Goal: Ask a question

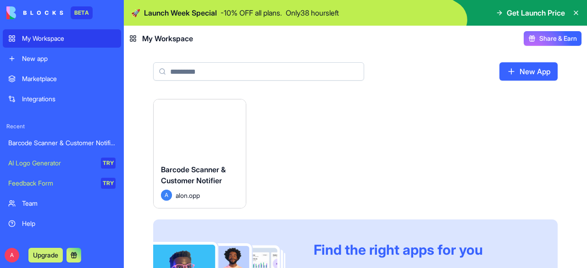
click at [576, 12] on icon at bounding box center [576, 13] width 4 height 4
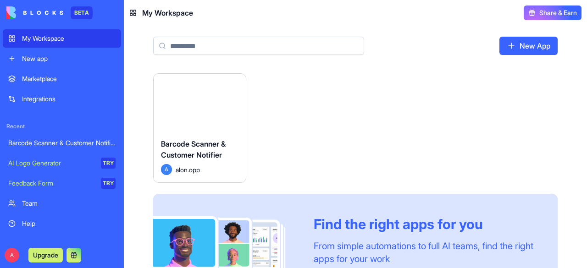
click at [207, 140] on span "Barcode Scanner & Customer Notifier" at bounding box center [193, 149] width 65 height 20
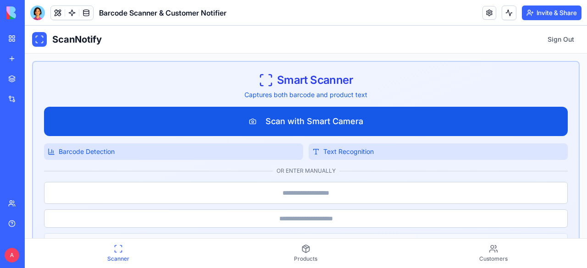
click at [317, 122] on button "Scan with Smart Camera" at bounding box center [305, 121] width 523 height 29
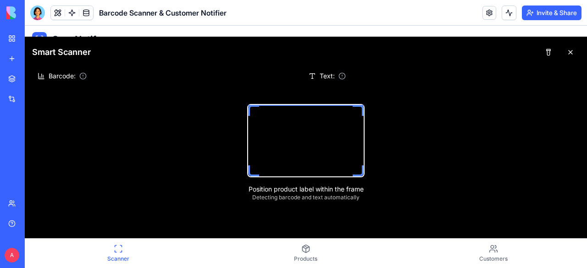
click at [286, 143] on div at bounding box center [305, 140] width 117 height 73
click at [541, 51] on button at bounding box center [548, 52] width 18 height 16
click at [564, 52] on button at bounding box center [570, 52] width 18 height 16
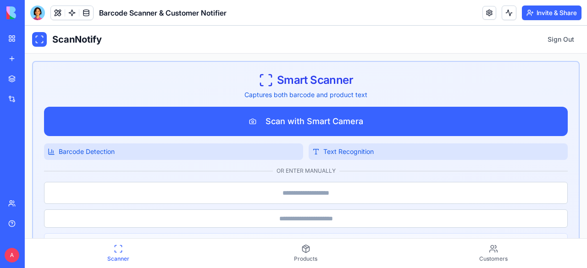
click at [17, 40] on link "My Workspace" at bounding box center [21, 38] width 37 height 18
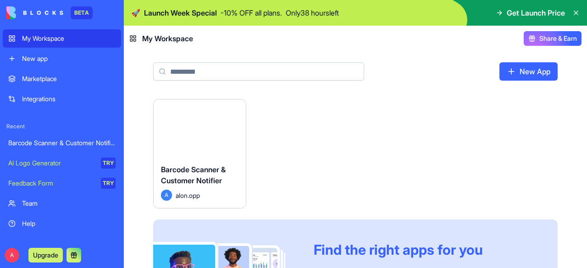
click at [578, 13] on icon at bounding box center [575, 12] width 7 height 7
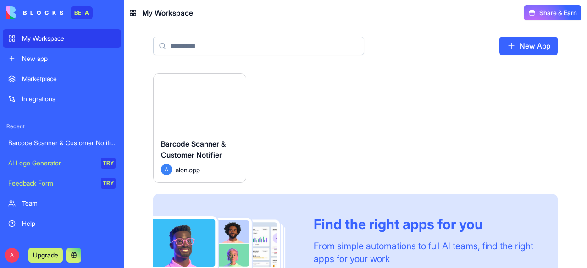
scroll to position [34, 0]
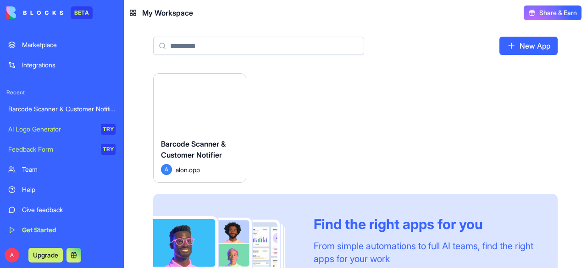
click at [29, 191] on div "Help" at bounding box center [68, 189] width 93 height 9
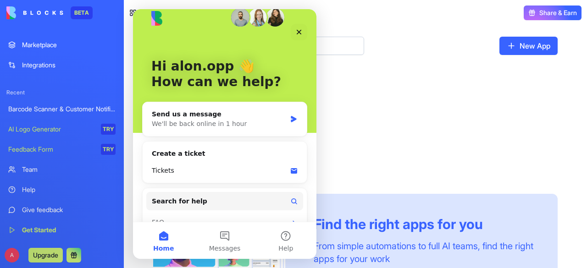
scroll to position [5, 0]
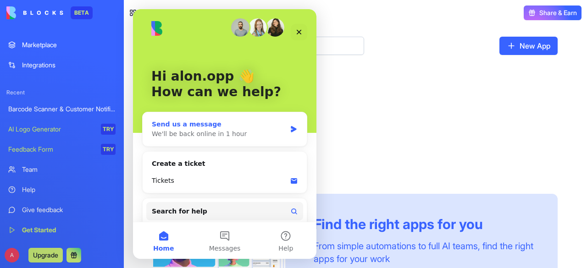
click at [234, 133] on div "We'll be back online in 1 hour" at bounding box center [219, 134] width 134 height 10
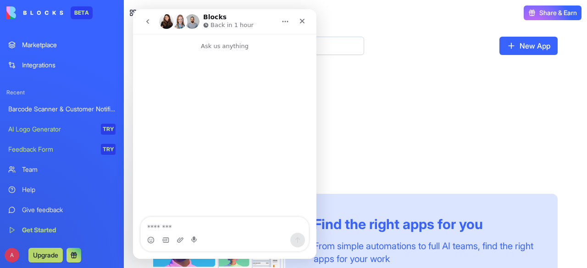
type textarea "*"
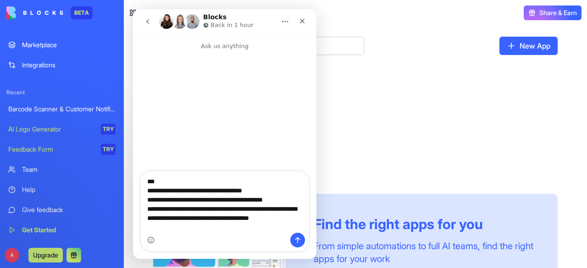
scroll to position [8, 0]
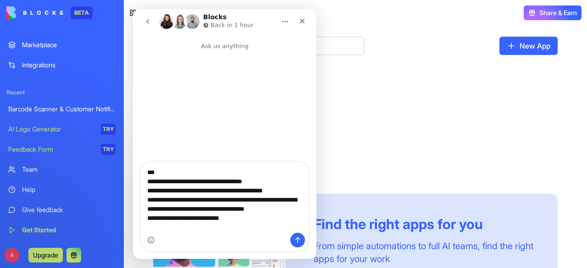
click at [209, 211] on textarea "**********" at bounding box center [225, 192] width 168 height 61
click at [282, 200] on textarea "**********" at bounding box center [225, 192] width 168 height 61
click at [251, 225] on textarea "**********" at bounding box center [225, 197] width 168 height 71
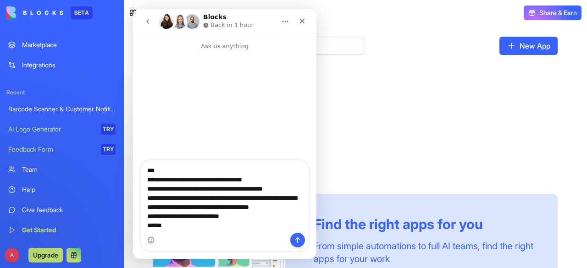
type textarea "**********"
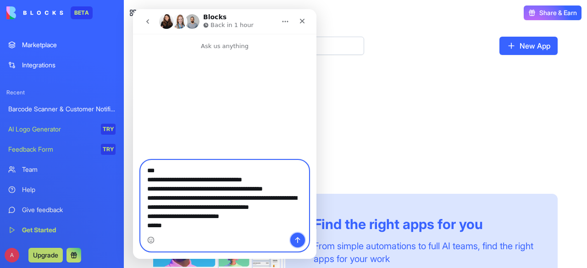
click at [293, 235] on button "Send a message…" at bounding box center [297, 240] width 15 height 15
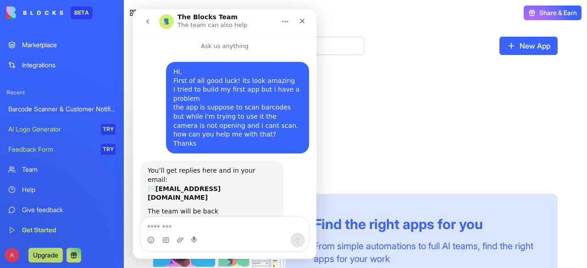
scroll to position [14, 0]
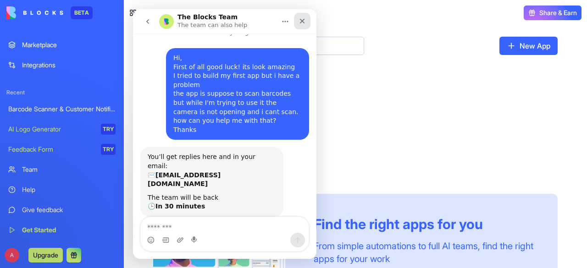
click at [301, 21] on icon "Close" at bounding box center [302, 21] width 5 height 5
